Goal: Navigation & Orientation: Find specific page/section

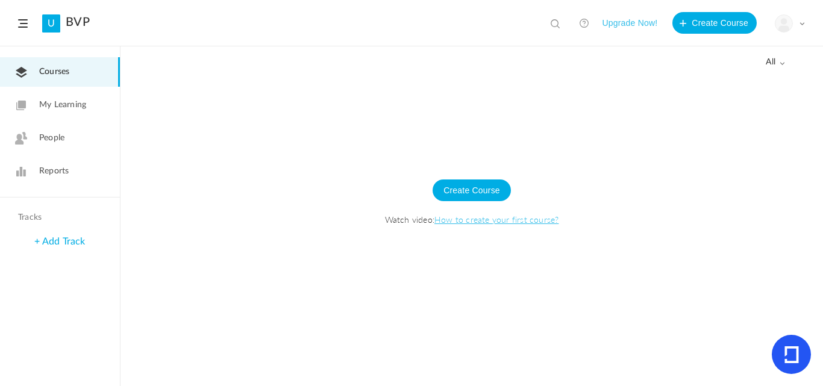
click at [772, 23] on li "My Profile University Settings Current Plan Logout" at bounding box center [781, 23] width 48 height 22
click at [779, 22] on img at bounding box center [784, 23] width 17 height 17
click at [640, 107] on div at bounding box center [472, 230] width 703 height 311
click at [780, 27] on img at bounding box center [784, 23] width 17 height 17
click at [734, 117] on link "Logout" at bounding box center [747, 120] width 113 height 22
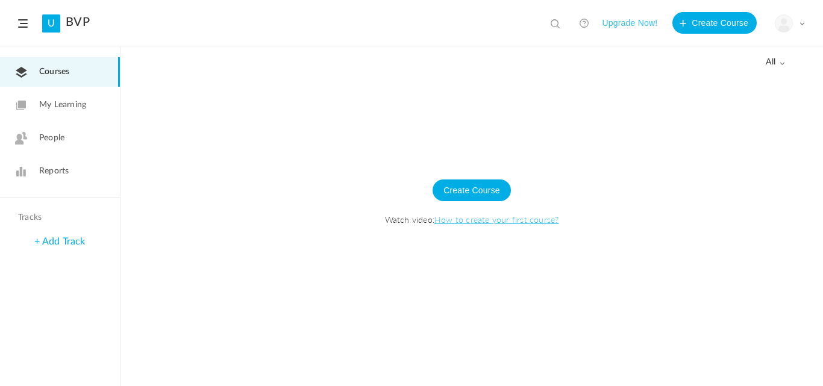
click at [64, 105] on span "My Learning" at bounding box center [62, 105] width 47 height 13
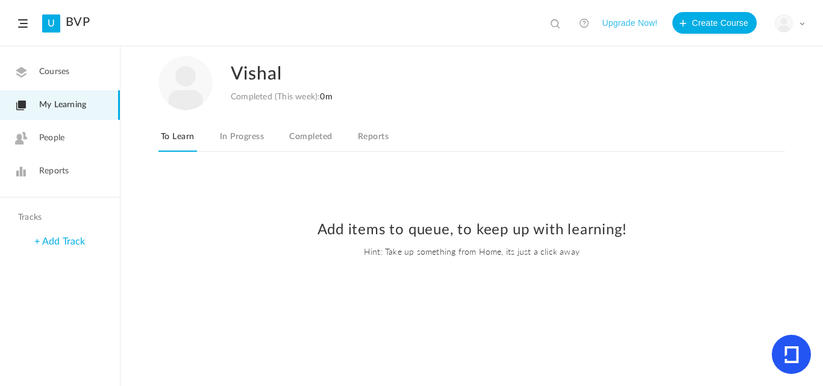
click at [57, 137] on span "People" at bounding box center [51, 138] width 25 height 13
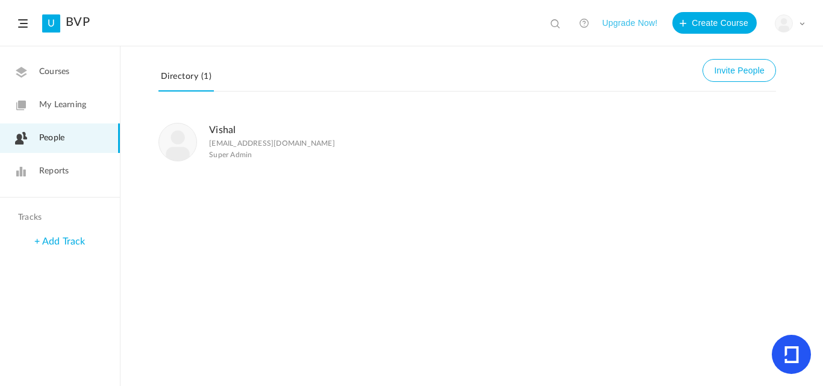
drag, startPoint x: 259, startPoint y: 153, endPoint x: 266, endPoint y: 164, distance: 13.0
click at [266, 164] on li "Vishal [EMAIL_ADDRESS][DOMAIN_NAME] Super Admin" at bounding box center [468, 141] width 618 height 63
click at [261, 230] on div "Vishal [EMAIL_ADDRESS][DOMAIN_NAME] Super Admin" at bounding box center [472, 248] width 703 height 276
drag, startPoint x: 256, startPoint y: 153, endPoint x: 209, endPoint y: 128, distance: 53.1
click at [209, 128] on figcaption "Vishal [EMAIL_ADDRESS][DOMAIN_NAME] Super Admin" at bounding box center [272, 141] width 126 height 39
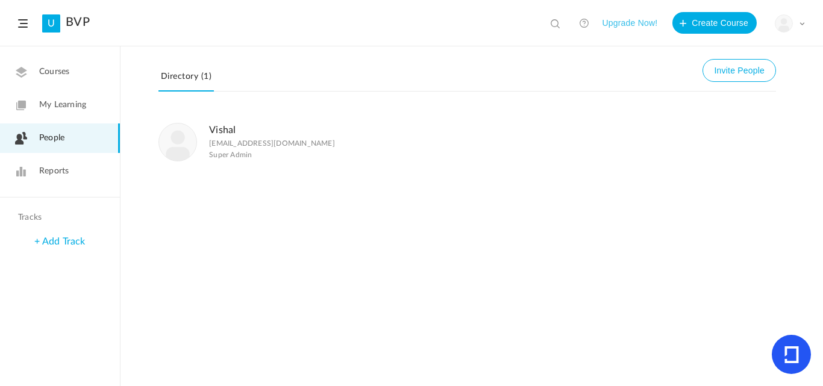
click at [254, 208] on div "Vishal [EMAIL_ADDRESS][DOMAIN_NAME] Super Admin" at bounding box center [472, 248] width 703 height 276
drag, startPoint x: 265, startPoint y: 159, endPoint x: 207, endPoint y: 130, distance: 65.0
click at [207, 130] on div "Vishal [EMAIL_ADDRESS][DOMAIN_NAME] Super Admin" at bounding box center [425, 141] width 532 height 39
click at [270, 166] on li "Vishal [EMAIL_ADDRESS][DOMAIN_NAME] Super Admin" at bounding box center [468, 141] width 618 height 63
drag, startPoint x: 258, startPoint y: 161, endPoint x: 204, endPoint y: 154, distance: 54.7
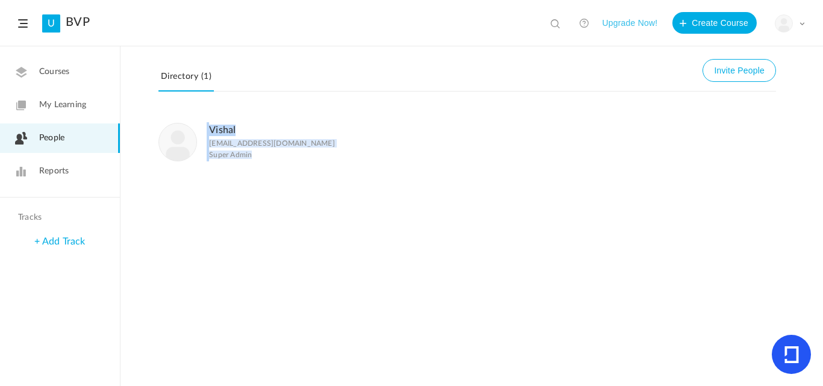
click at [204, 154] on div "Vishal [EMAIL_ADDRESS][DOMAIN_NAME] Super Admin" at bounding box center [425, 141] width 532 height 39
click at [242, 168] on li "Vishal [EMAIL_ADDRESS][DOMAIN_NAME] Super Admin" at bounding box center [468, 141] width 618 height 63
drag, startPoint x: 255, startPoint y: 131, endPoint x: 209, endPoint y: 124, distance: 46.4
click at [209, 124] on figcaption "Vishal [EMAIL_ADDRESS][DOMAIN_NAME] Super Admin" at bounding box center [272, 141] width 126 height 39
drag, startPoint x: 289, startPoint y: 145, endPoint x: 209, endPoint y: 137, distance: 81.2
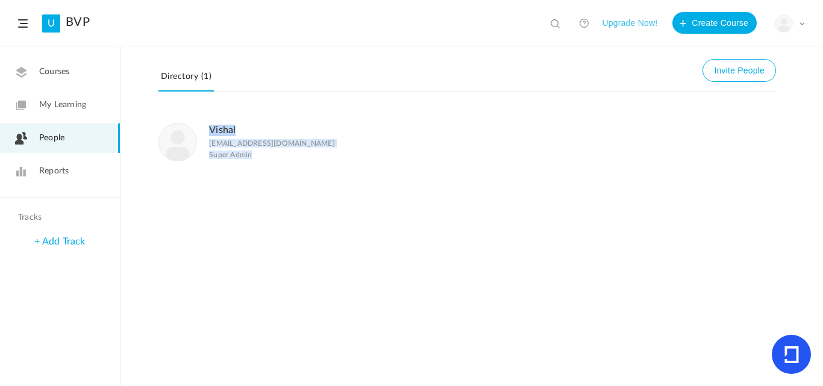
click at [209, 137] on div "Vishal [EMAIL_ADDRESS][DOMAIN_NAME] Super Admin" at bounding box center [425, 141] width 532 height 39
drag, startPoint x: 393, startPoint y: 250, endPoint x: 389, endPoint y: 244, distance: 6.5
click at [392, 249] on div "Vishal [EMAIL_ADDRESS][DOMAIN_NAME] Super Admin" at bounding box center [472, 248] width 703 height 276
drag, startPoint x: 256, startPoint y: 154, endPoint x: 180, endPoint y: 123, distance: 82.7
click at [180, 123] on div "Vishal [EMAIL_ADDRESS][DOMAIN_NAME] Super Admin" at bounding box center [425, 141] width 532 height 39
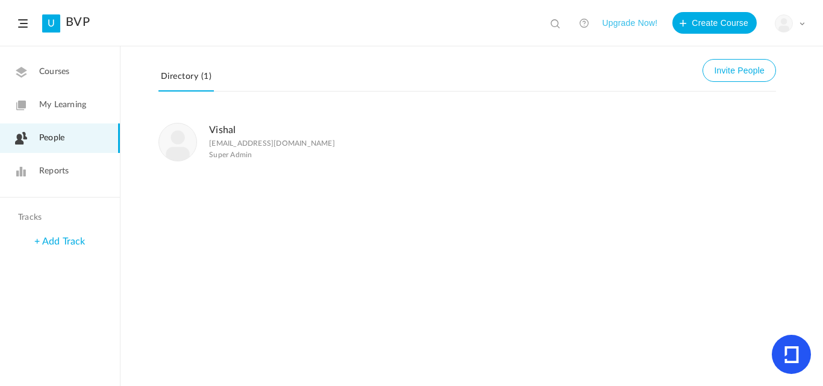
click at [382, 214] on div "Vishal [EMAIL_ADDRESS][DOMAIN_NAME] Super Admin" at bounding box center [472, 248] width 703 height 276
drag, startPoint x: 265, startPoint y: 157, endPoint x: 209, endPoint y: 133, distance: 60.8
click at [209, 133] on div "Vishal [EMAIL_ADDRESS][DOMAIN_NAME] Super Admin" at bounding box center [425, 141] width 532 height 39
click at [282, 212] on div "Vishal [EMAIL_ADDRESS][DOMAIN_NAME] Super Admin" at bounding box center [472, 248] width 703 height 276
click at [737, 58] on div "Directory (1) Invite People" at bounding box center [472, 81] width 627 height 57
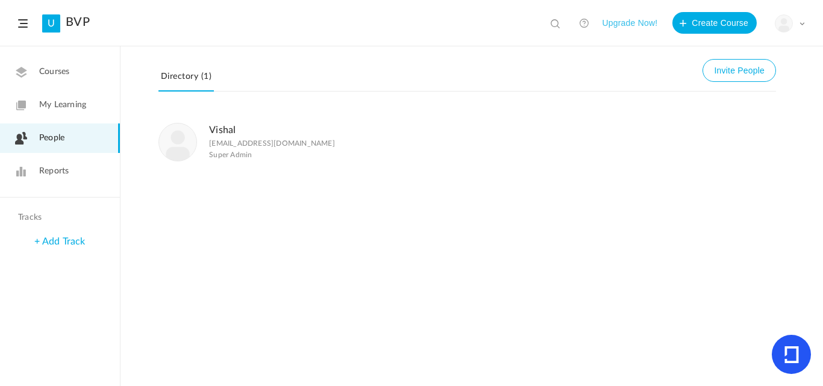
click at [785, 25] on img at bounding box center [784, 23] width 17 height 17
click at [715, 114] on link "Logout" at bounding box center [747, 120] width 113 height 22
